Goal: Task Accomplishment & Management: Complete application form

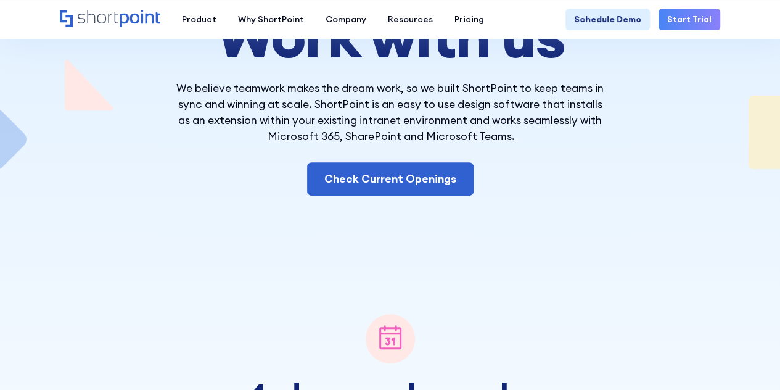
scroll to position [170, 0]
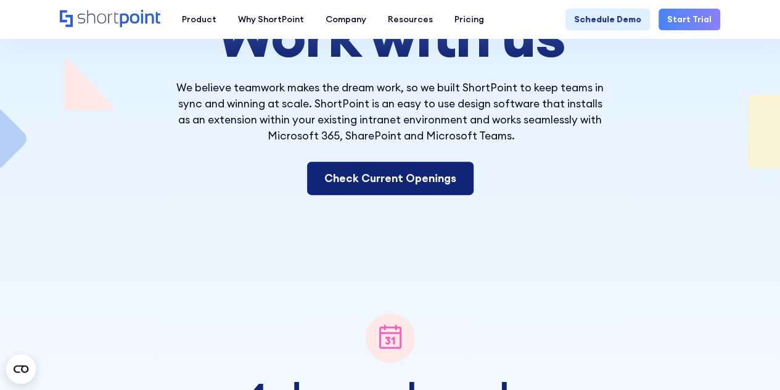
click at [359, 170] on link "Check Current Openings" at bounding box center [390, 178] width 166 height 33
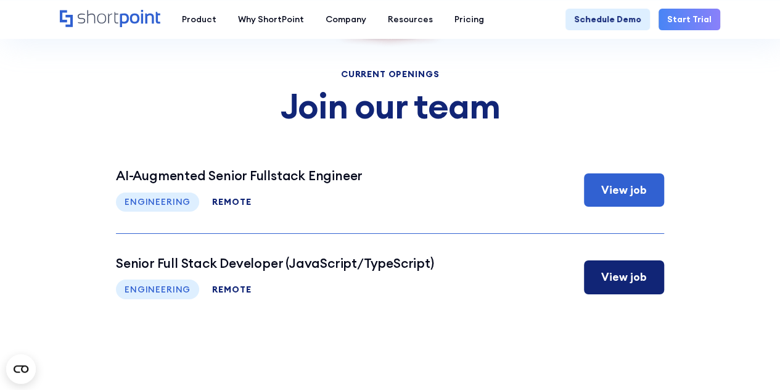
scroll to position [4368, 0]
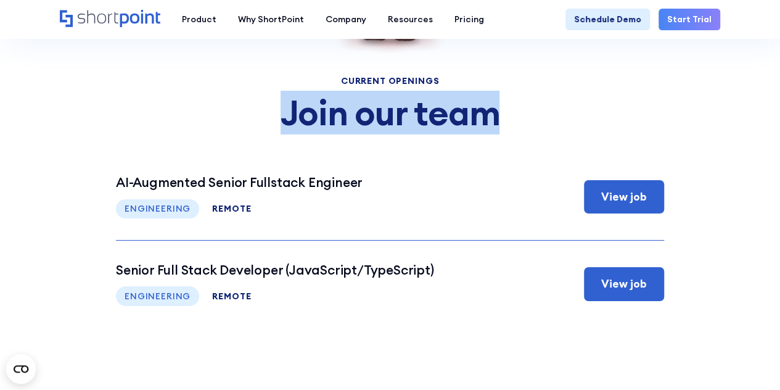
drag, startPoint x: 290, startPoint y: 100, endPoint x: 490, endPoint y: 108, distance: 199.9
click at [490, 108] on h3 "Join our team" at bounding box center [390, 113] width 548 height 38
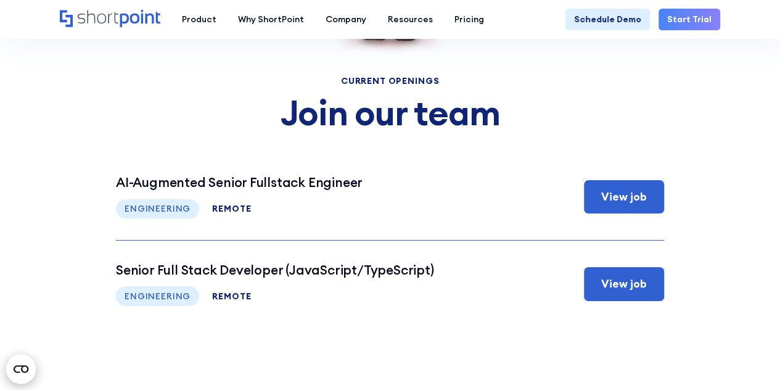
click at [15, 364] on circle "Open CMP widget" at bounding box center [21, 369] width 30 height 30
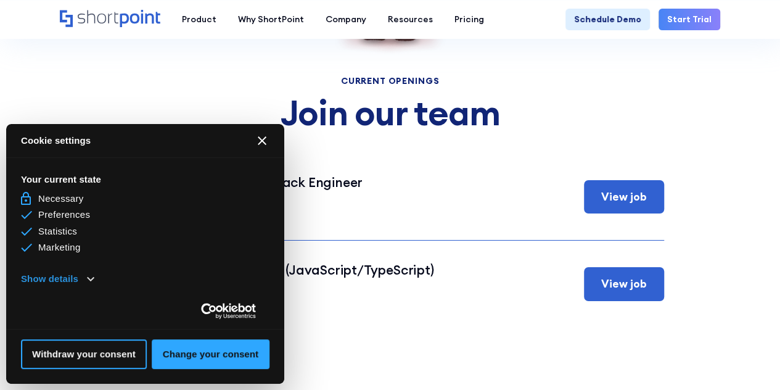
click at [85, 276] on button "Show details" at bounding box center [57, 279] width 73 height 14
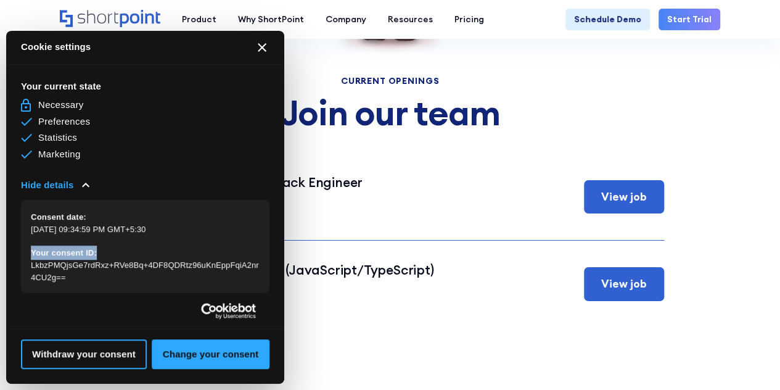
drag, startPoint x: 27, startPoint y: 256, endPoint x: 110, endPoint y: 240, distance: 85.4
click at [110, 240] on div "Consent date: [DATE] 09:34:59 PM GMT+5:30 Your consent ID: LkbzPMQjsGe7rdRxz+RV…" at bounding box center [145, 247] width 248 height 94
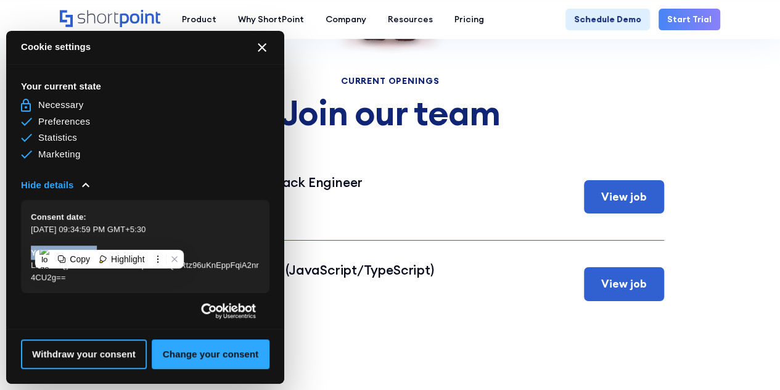
click at [110, 240] on div "Consent date: [DATE] 09:34:59 PM GMT+5:30 Your consent ID: LkbzPMQjsGe7rdRxz+RV…" at bounding box center [145, 247] width 248 height 94
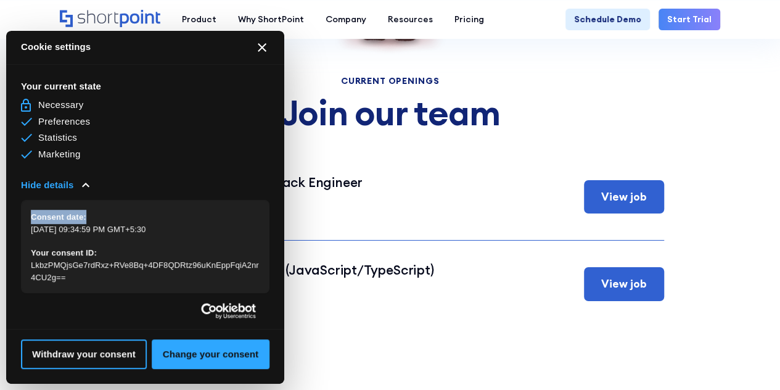
drag, startPoint x: 30, startPoint y: 213, endPoint x: 89, endPoint y: 213, distance: 59.8
click at [89, 213] on div "Consent date: [DATE] 09:34:59 PM GMT+5:30 Your consent ID: LkbzPMQjsGe7rdRxz+RV…" at bounding box center [145, 247] width 248 height 94
click at [81, 348] on button "Withdraw your consent" at bounding box center [84, 354] width 126 height 30
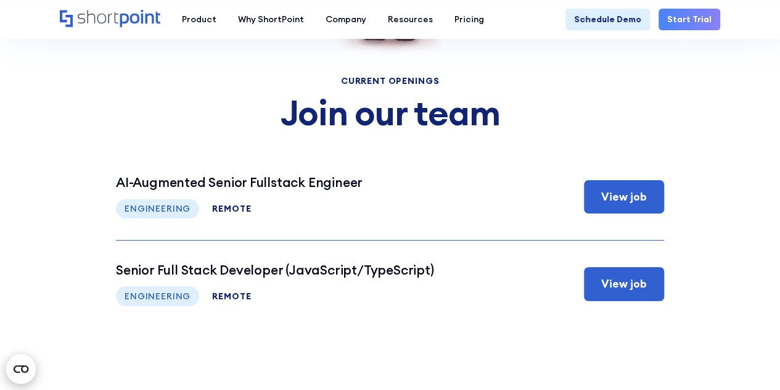
click at [20, 372] on icon "Open CMP widget" at bounding box center [21, 368] width 15 height 7
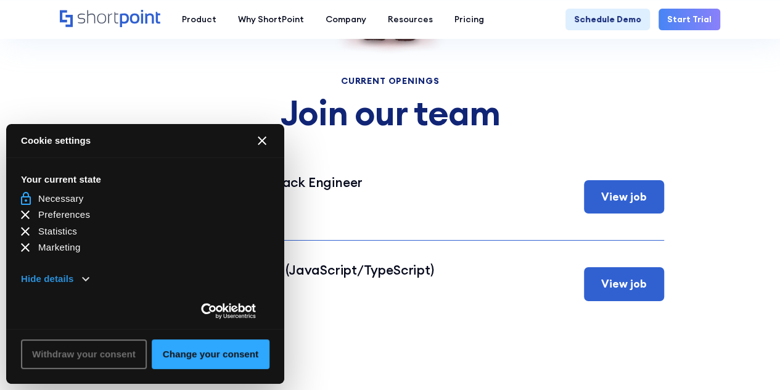
click at [72, 274] on button "Hide details" at bounding box center [55, 279] width 68 height 14
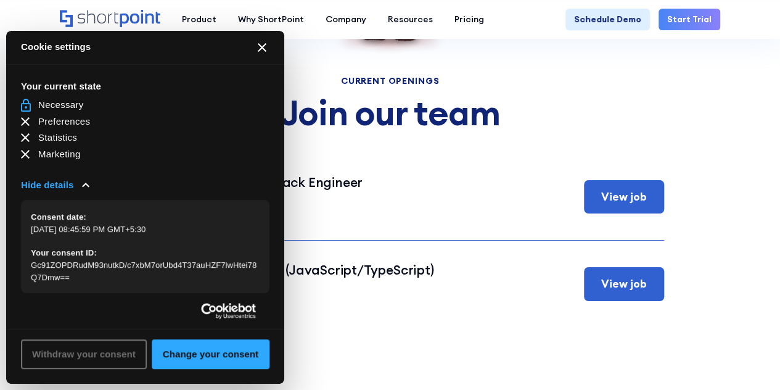
click at [266, 46] on icon "[#WIDGET_ICON_CROSS#]" at bounding box center [262, 47] width 9 height 9
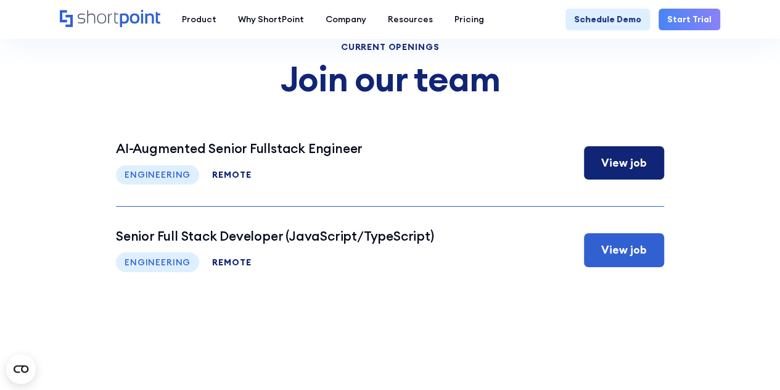
scroll to position [4407, 0]
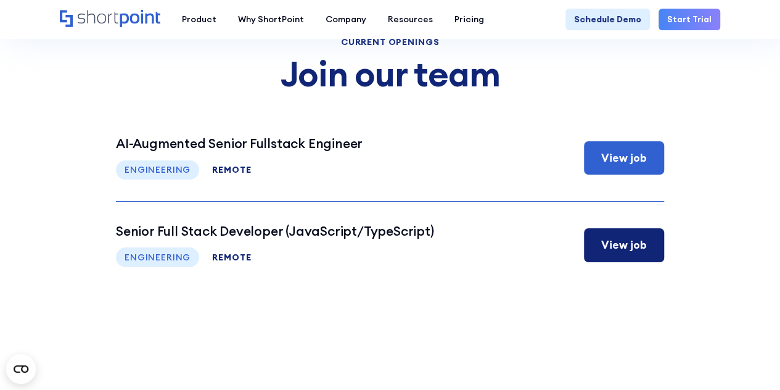
click at [295, 236] on h3 "Senior Full Stack Developer (JavaScript/TypeScript)" at bounding box center [275, 230] width 318 height 15
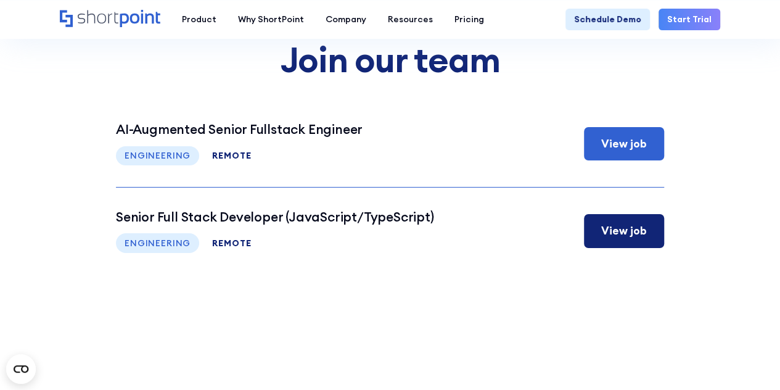
scroll to position [4415, 0]
